Goal: Information Seeking & Learning: Learn about a topic

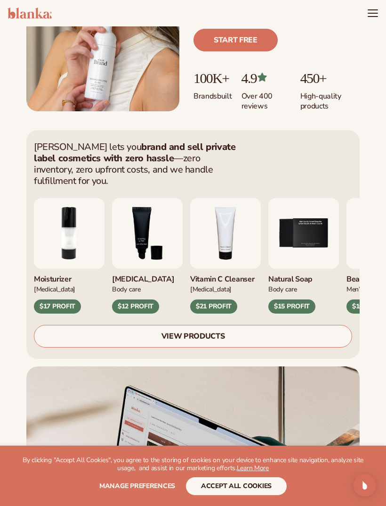
scroll to position [224, 0]
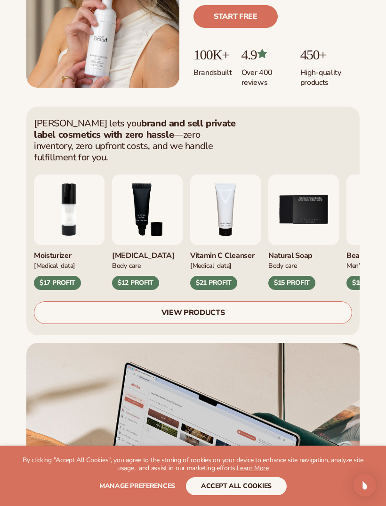
click at [270, 495] on button "accept all cookies" at bounding box center [236, 486] width 101 height 18
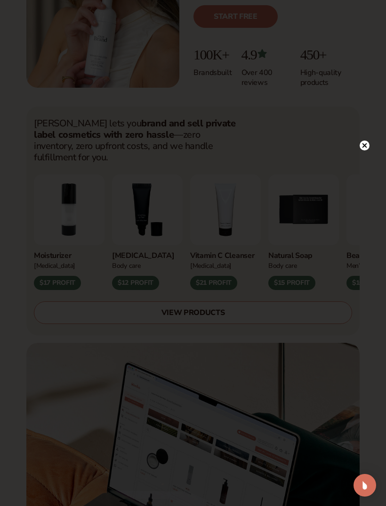
click at [365, 150] on circle at bounding box center [365, 145] width 10 height 10
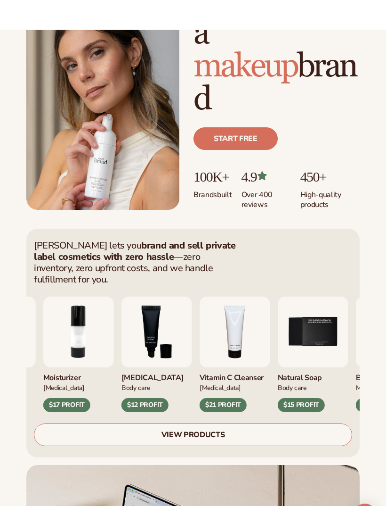
scroll to position [0, 0]
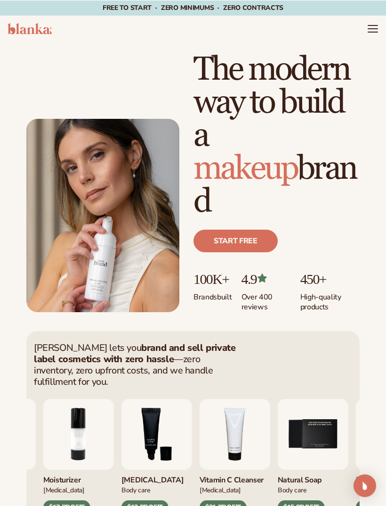
click at [370, 31] on icon "Menu" at bounding box center [373, 28] width 11 height 11
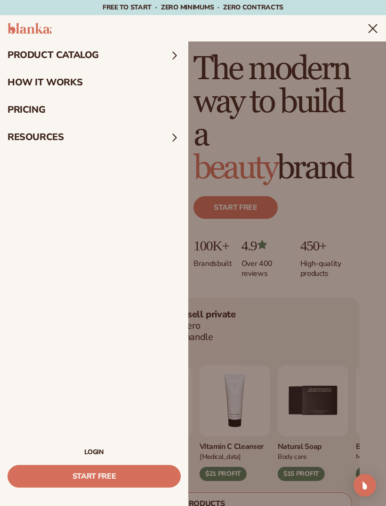
click at [171, 50] on span at bounding box center [175, 55] width 12 height 12
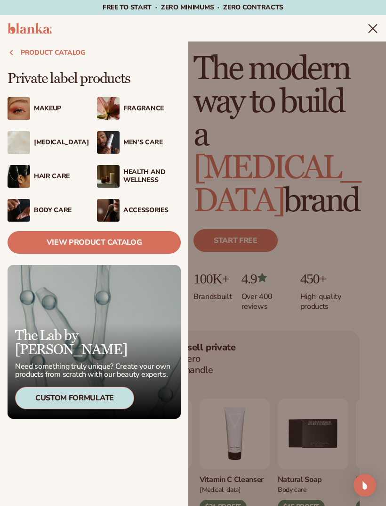
click at [55, 114] on div "Makeup" at bounding box center [50, 108] width 84 height 23
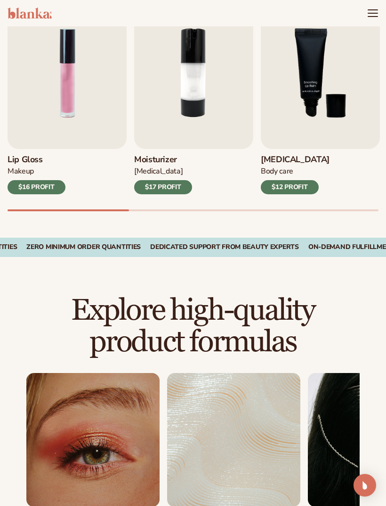
scroll to position [275, 0]
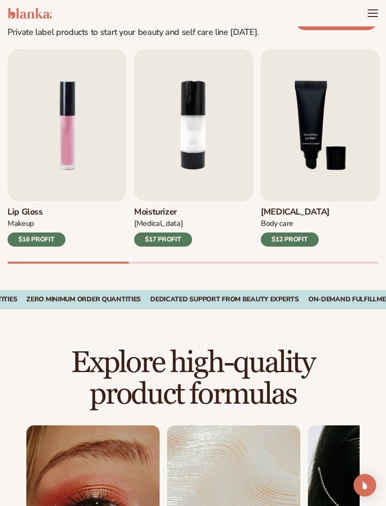
click at [133, 466] on link "1 / 8" at bounding box center [92, 502] width 133 height 154
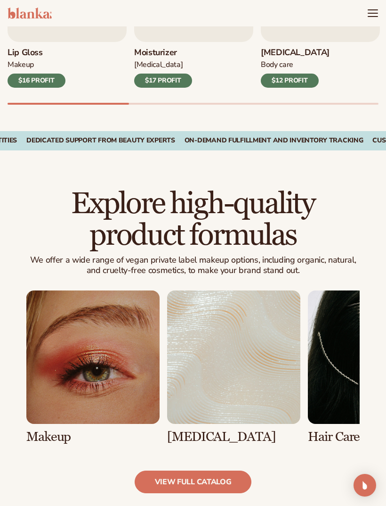
scroll to position [347, 0]
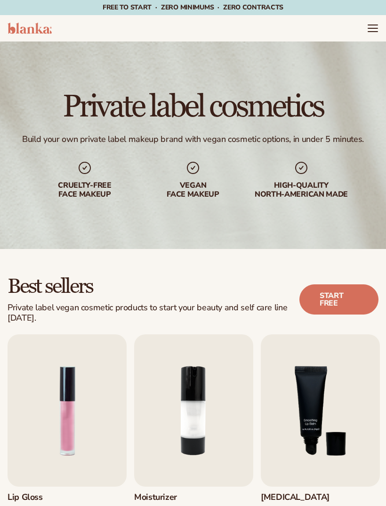
scroll to position [371, 0]
